Goal: Task Accomplishment & Management: Manage account settings

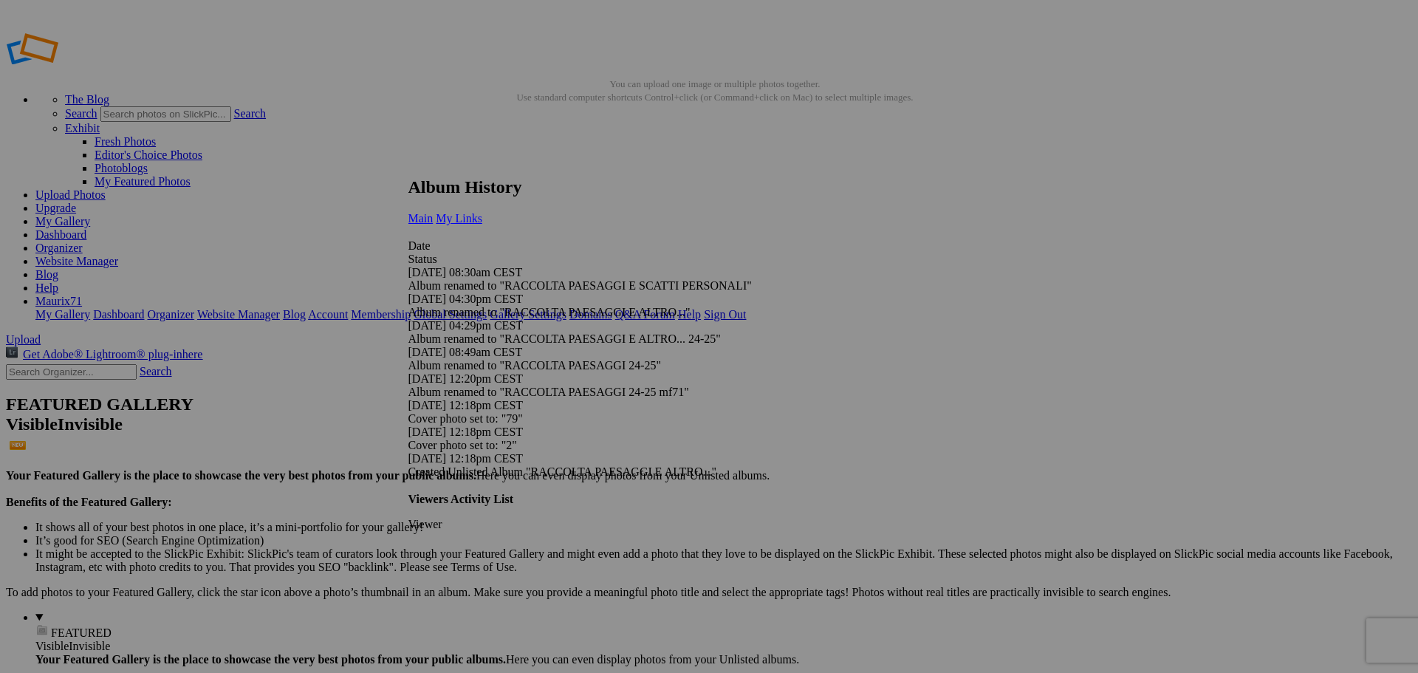
click at [482, 212] on link "My Links" at bounding box center [459, 218] width 47 height 13
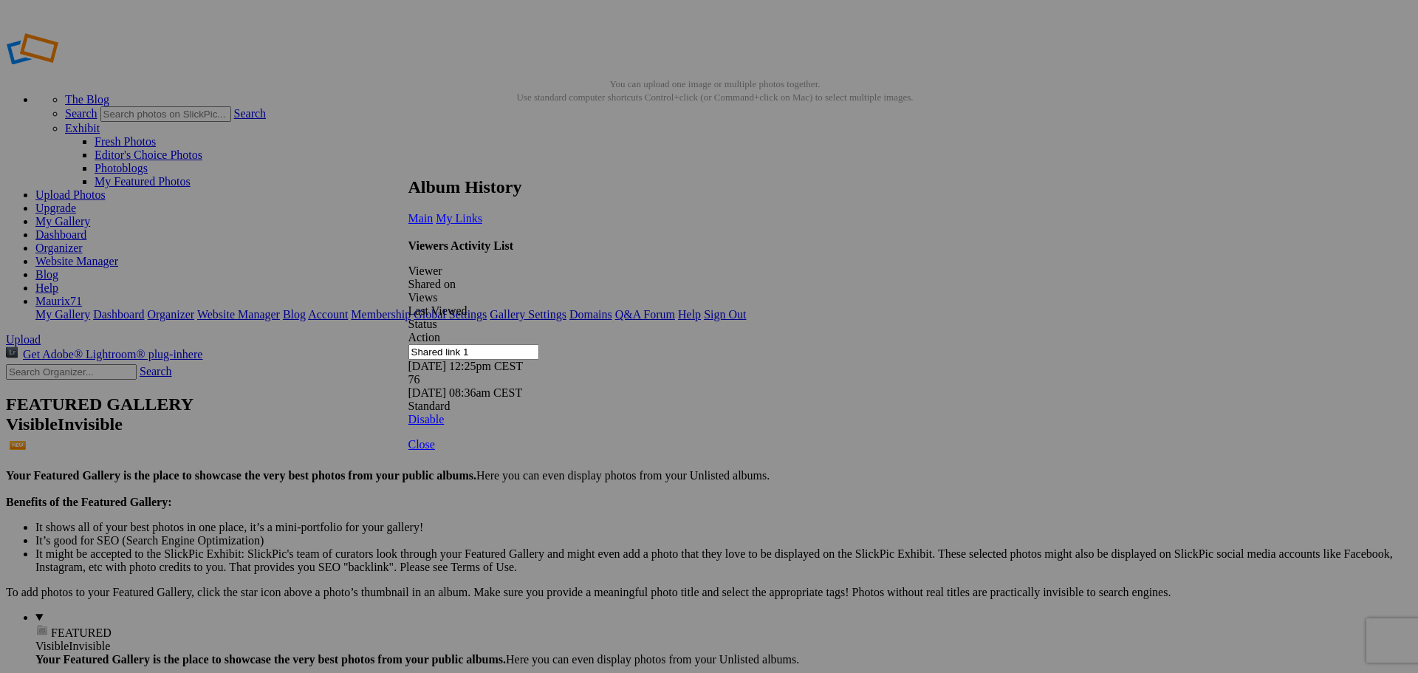
click at [408, 163] on link at bounding box center [408, 163] width 0 height 0
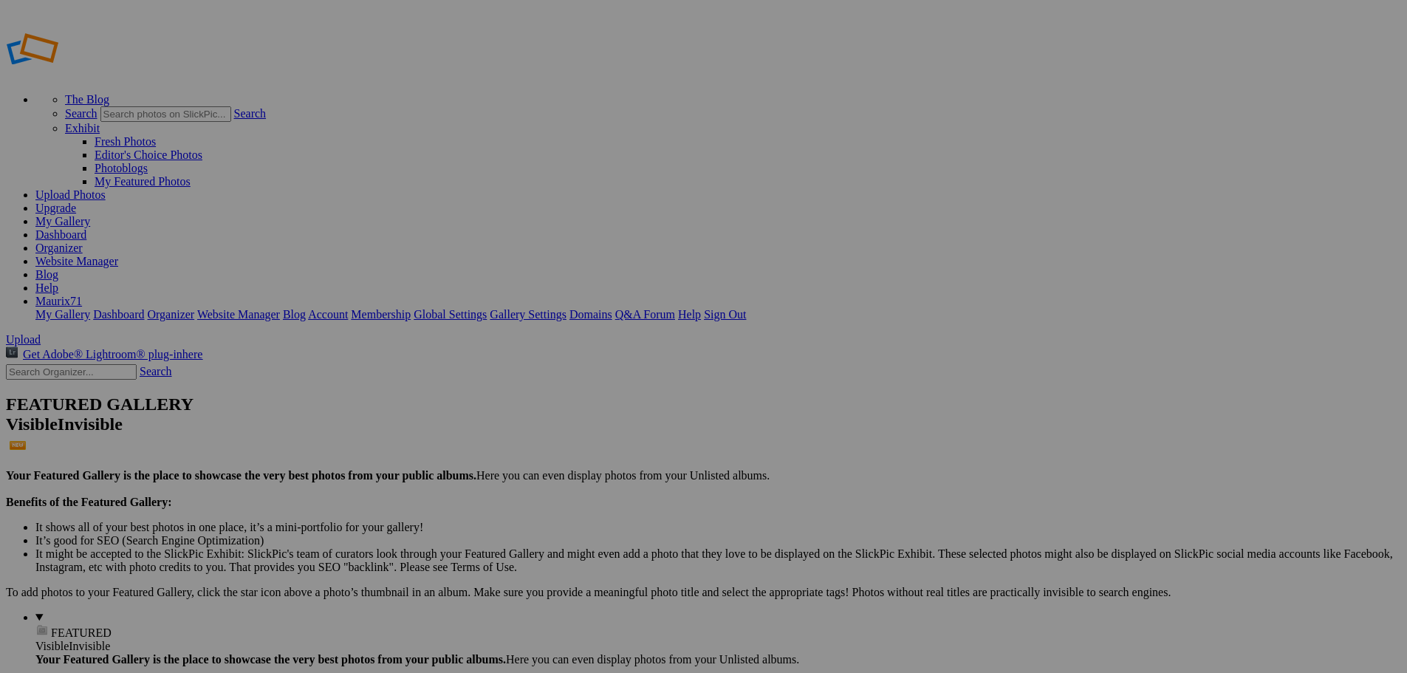
drag, startPoint x: 357, startPoint y: 453, endPoint x: 653, endPoint y: 470, distance: 296.6
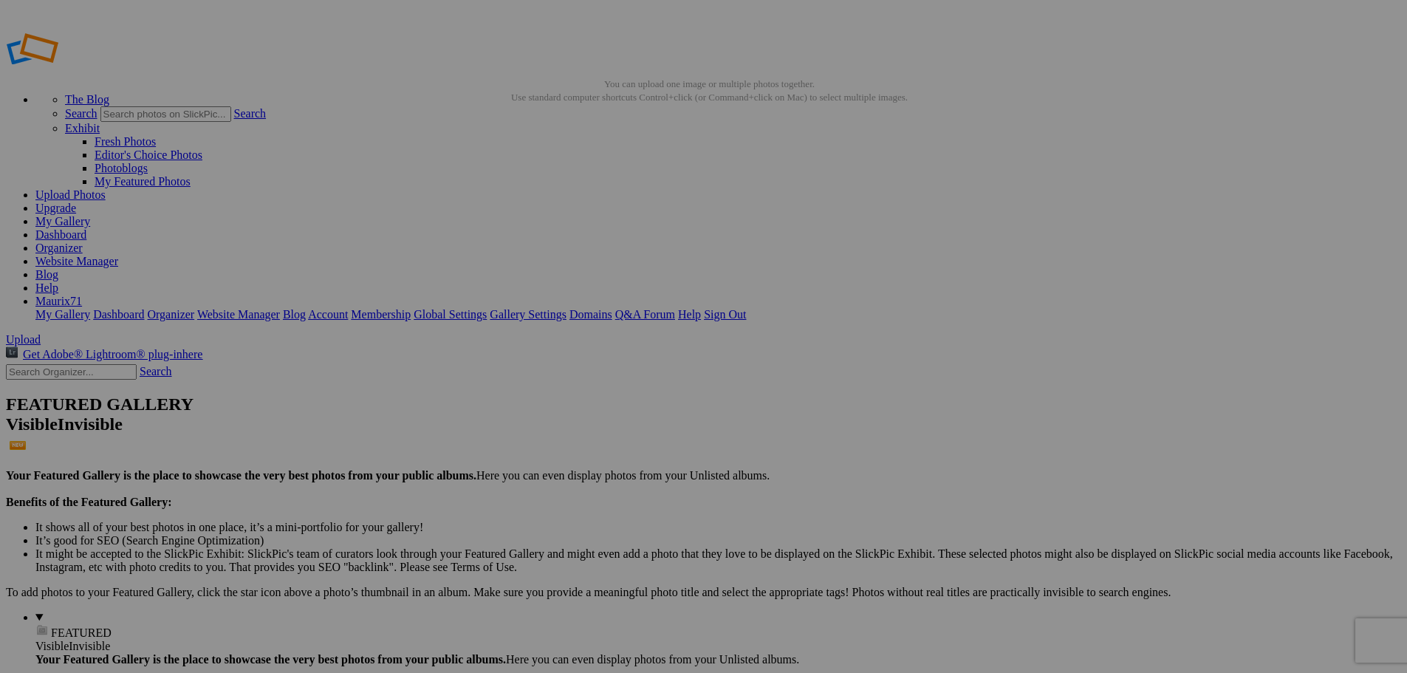
scroll to position [0, 0]
type input "121"
drag, startPoint x: 490, startPoint y: 465, endPoint x: 699, endPoint y: 466, distance: 209.7
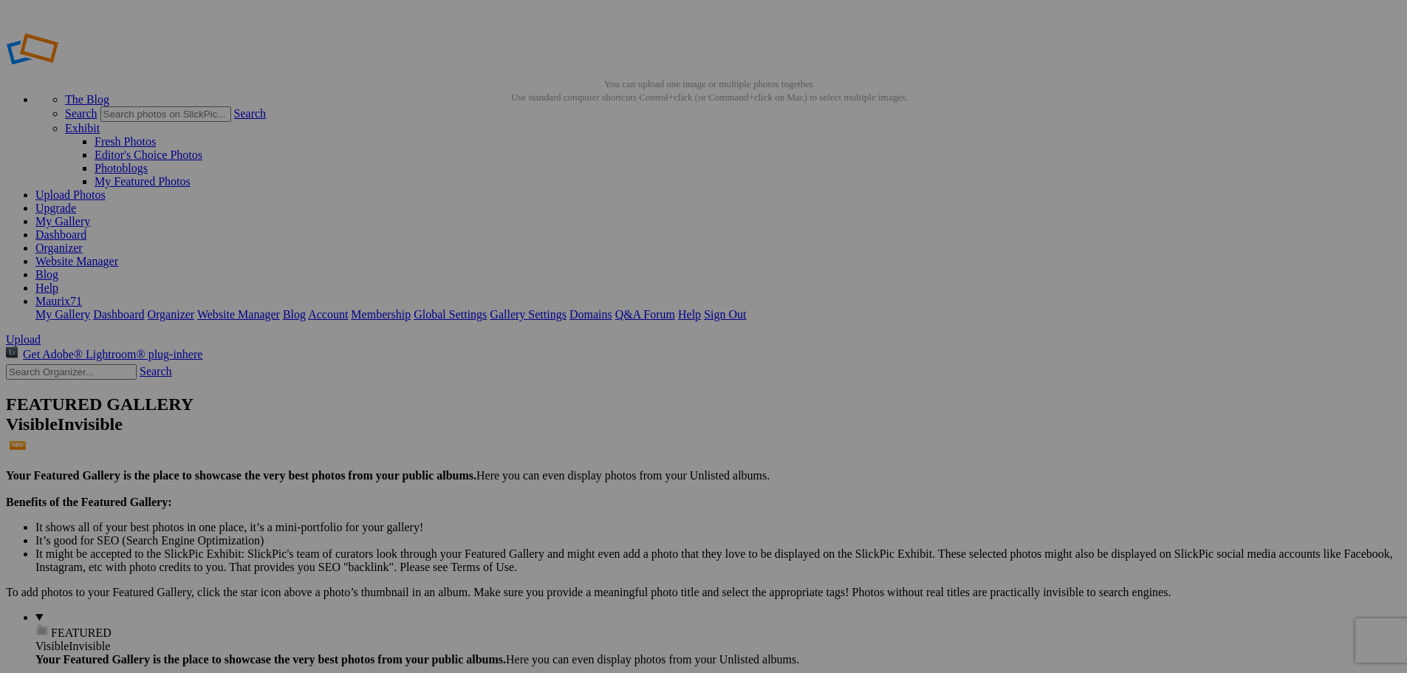
type input "122"
